Goal: Task Accomplishment & Management: Use online tool/utility

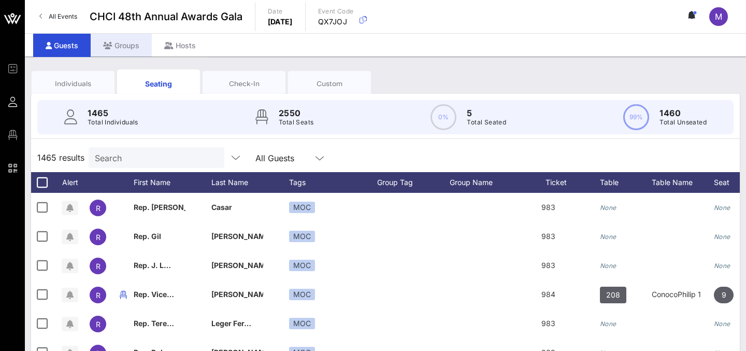
click at [132, 45] on div "Groups" at bounding box center [121, 45] width 61 height 23
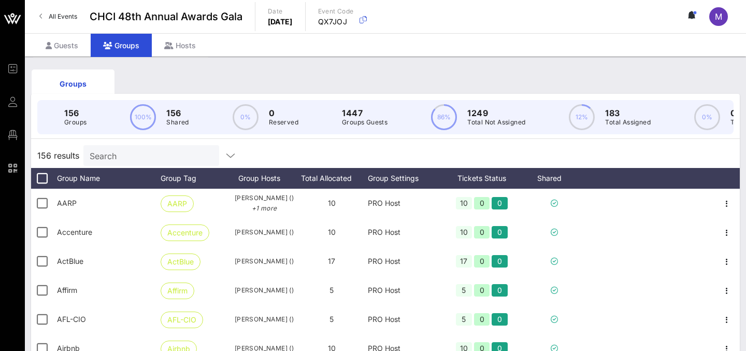
click at [169, 151] on input "Search" at bounding box center [150, 155] width 121 height 13
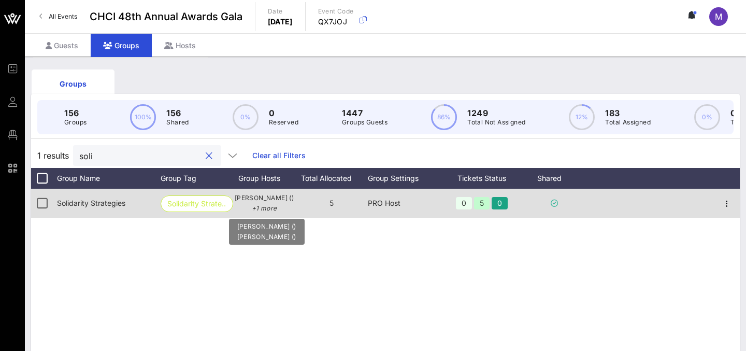
type input "soli"
click at [263, 211] on p "+1 more" at bounding box center [264, 208] width 62 height 10
click at [212, 207] on span "Solidarity Strate…" at bounding box center [196, 204] width 59 height 16
click at [212, 206] on span "Solidarity Strate…" at bounding box center [196, 204] width 59 height 16
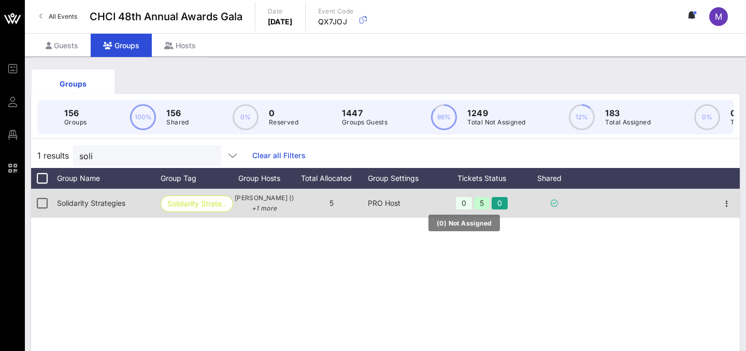
click at [470, 206] on div "0" at bounding box center [464, 203] width 16 height 12
click at [482, 204] on div "5" at bounding box center [482, 203] width 16 height 12
click at [729, 201] on icon "button" at bounding box center [727, 203] width 12 height 12
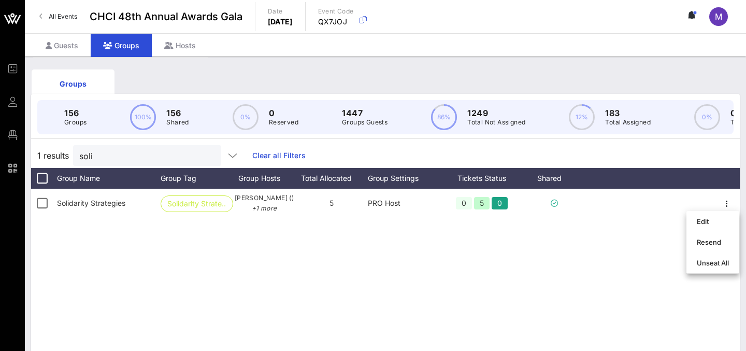
click at [599, 186] on div at bounding box center [649, 178] width 128 height 21
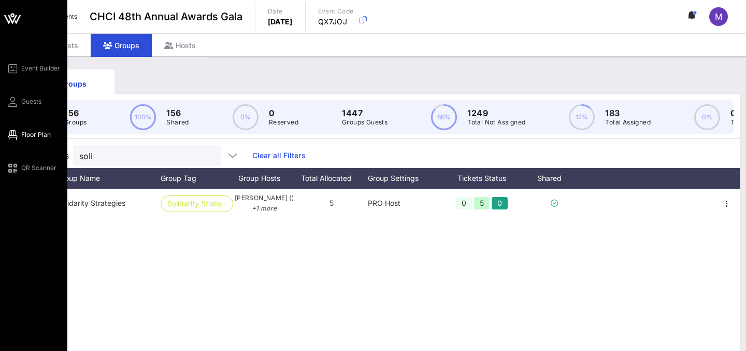
click at [31, 135] on span "Floor Plan" at bounding box center [36, 134] width 30 height 9
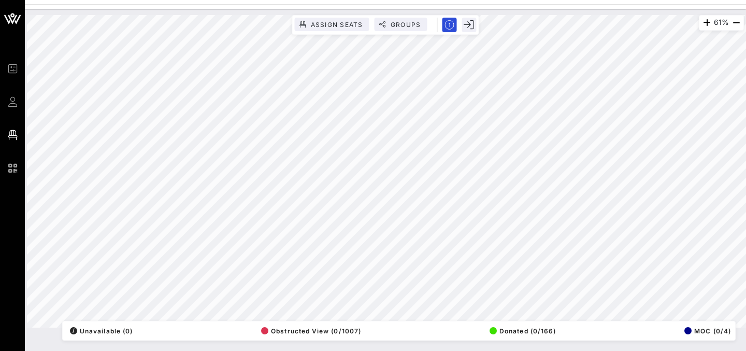
click at [146, 350] on html "Event Builder Guests Floor Plan QR Scanner CHCI 48th Annual Awards Gala 61% Ass…" at bounding box center [373, 175] width 746 height 351
click at [227, 0] on html "Event Builder Guests Floor Plan QR Scanner CHCI 48th Annual Awards Gala 61% Ass…" at bounding box center [373, 175] width 746 height 351
click at [462, 350] on html "Event Builder Guests Floor Plan QR Scanner CHCI 48th Annual Awards Gala 61% Ass…" at bounding box center [373, 175] width 746 height 351
